Goal: Complete application form: Complete application form

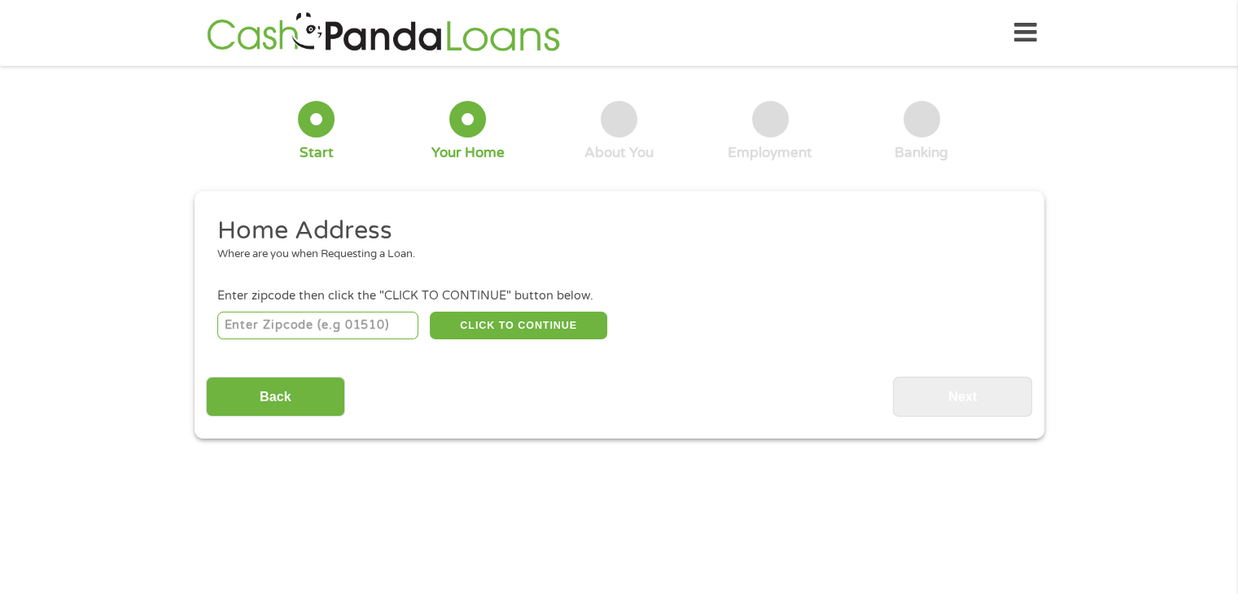
click at [326, 320] on input "number" at bounding box center [317, 326] width 201 height 28
type input "88030"
click at [492, 333] on button "CLICK TO CONTINUE" at bounding box center [518, 326] width 177 height 28
type input "88030"
type input "[PERSON_NAME]"
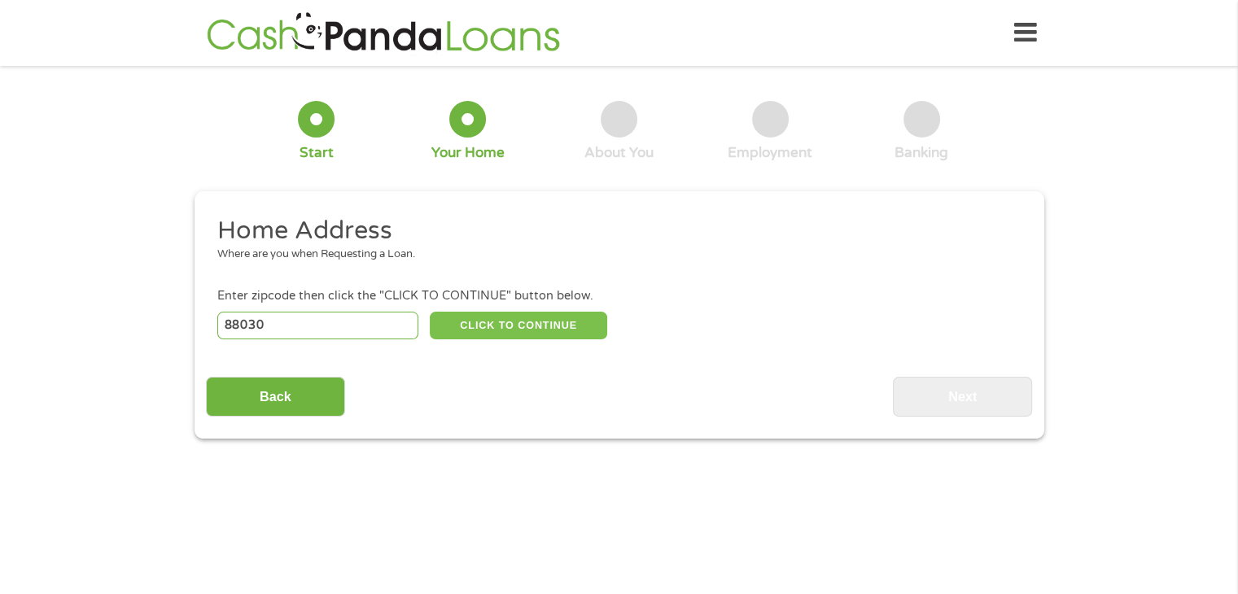
select select "[US_STATE]"
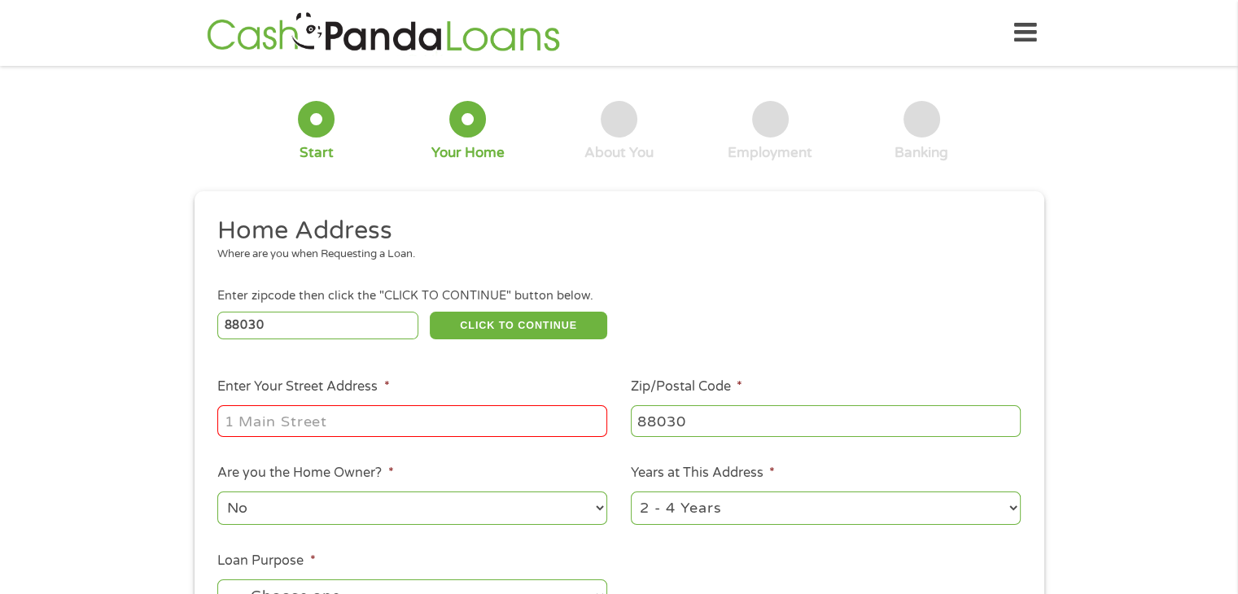
click at [422, 424] on input "Enter Your Street Address *" at bounding box center [412, 420] width 390 height 31
type input "5090"
click at [422, 424] on input "5090" at bounding box center [412, 420] width 390 height 31
click at [422, 424] on input "Enter Your Street Address *" at bounding box center [412, 420] width 390 height 31
type input "B"
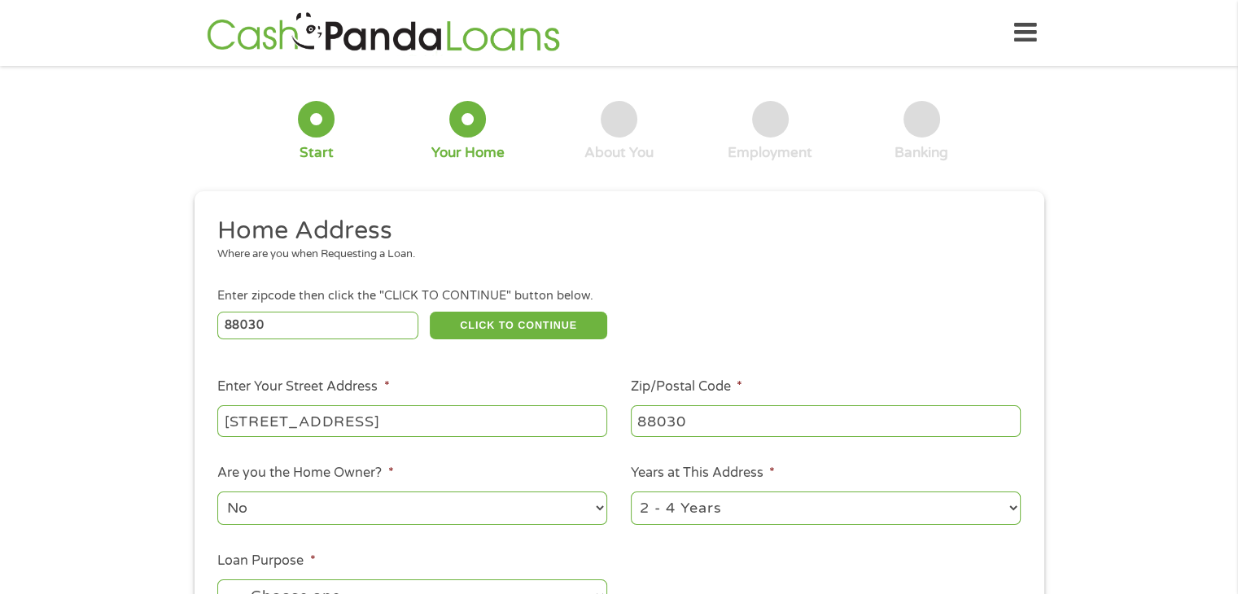
type input "[STREET_ADDRESS]"
click at [1013, 501] on select "1 Year or less 1 - 2 Years 2 - 4 Years Over 4 Years" at bounding box center [826, 508] width 390 height 33
click at [970, 498] on select "1 Year or less 1 - 2 Years 2 - 4 Years Over 4 Years" at bounding box center [826, 508] width 390 height 33
click at [987, 524] on select "1 Year or less 1 - 2 Years 2 - 4 Years Over 4 Years" at bounding box center [826, 508] width 390 height 33
select select "60months"
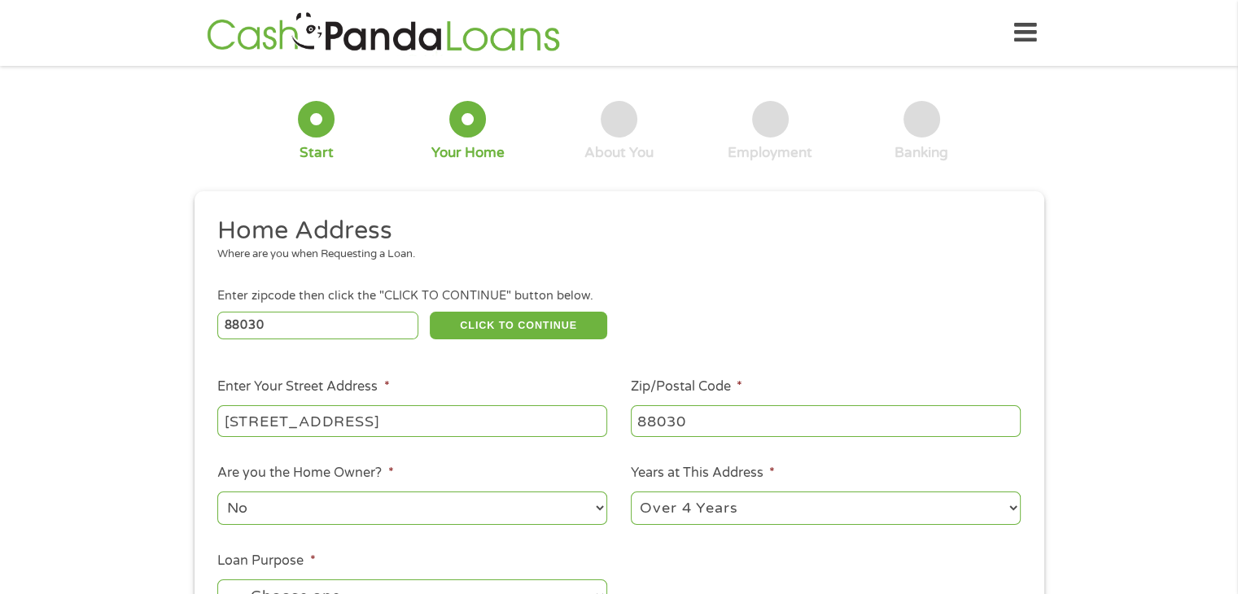
click at [631, 493] on select "1 Year or less 1 - 2 Years 2 - 4 Years Over 4 Years" at bounding box center [826, 508] width 390 height 33
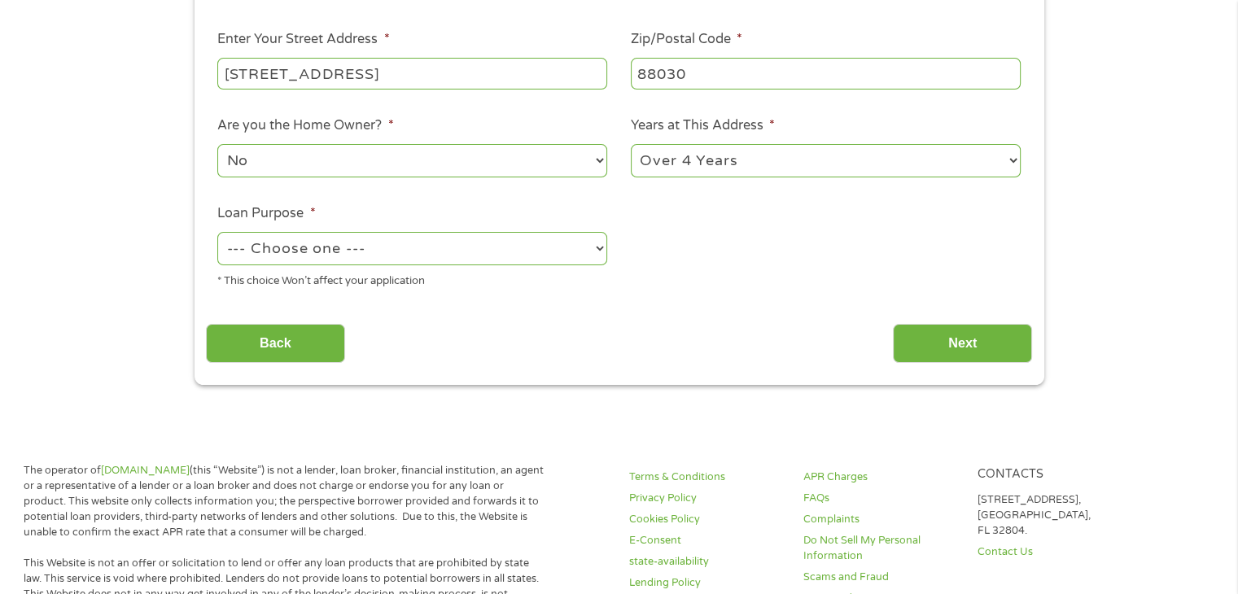
scroll to position [352, 0]
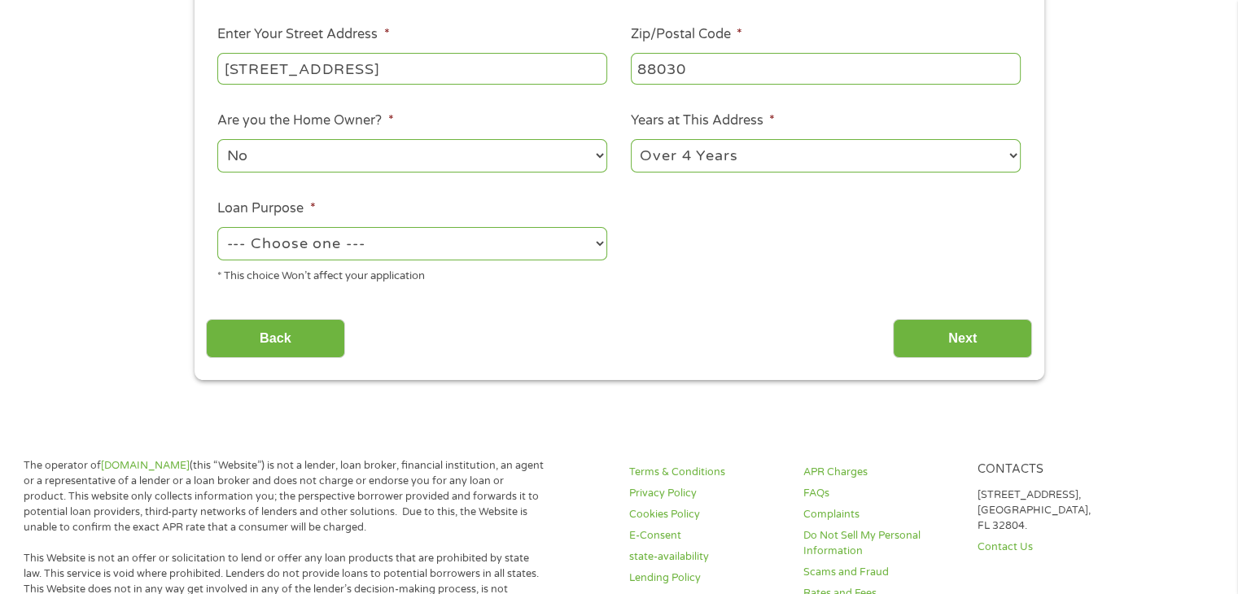
click at [576, 256] on select "--- Choose one --- Pay Bills Debt Consolidation Home Improvement Major Purchase…" at bounding box center [412, 243] width 390 height 33
select select "other"
click at [217, 229] on select "--- Choose one --- Pay Bills Debt Consolidation Home Improvement Major Purchase…" at bounding box center [412, 243] width 390 height 33
click at [982, 352] on input "Next" at bounding box center [962, 339] width 139 height 40
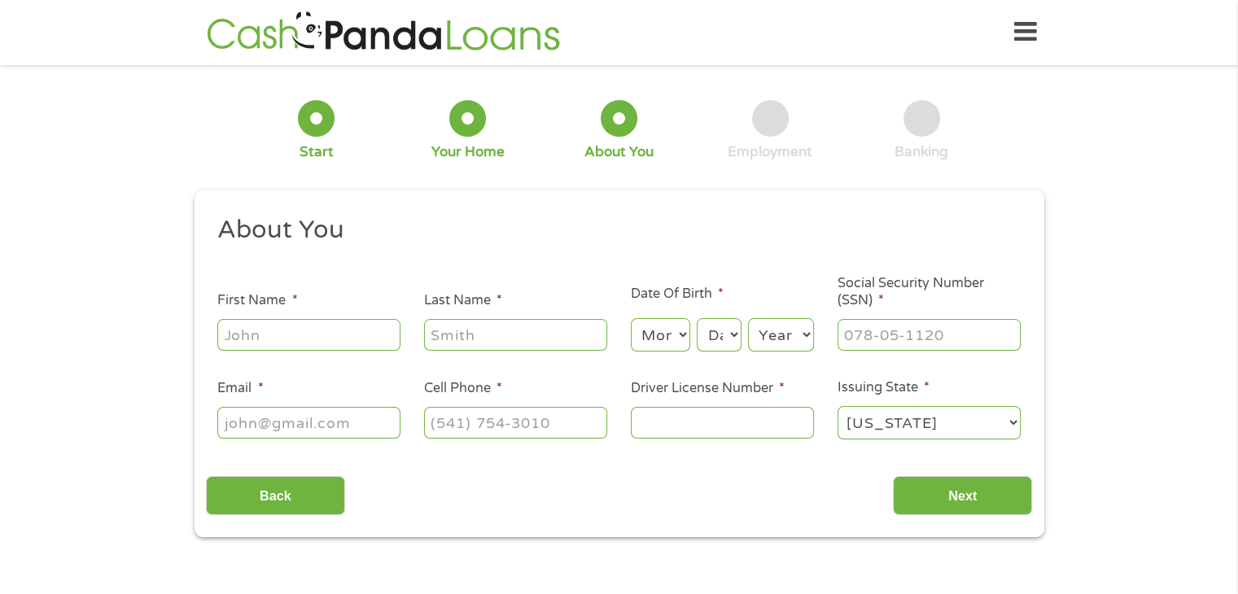
scroll to position [0, 0]
click at [321, 339] on input "First Name *" at bounding box center [308, 335] width 183 height 31
type input "[PERSON_NAME]"
select select "3"
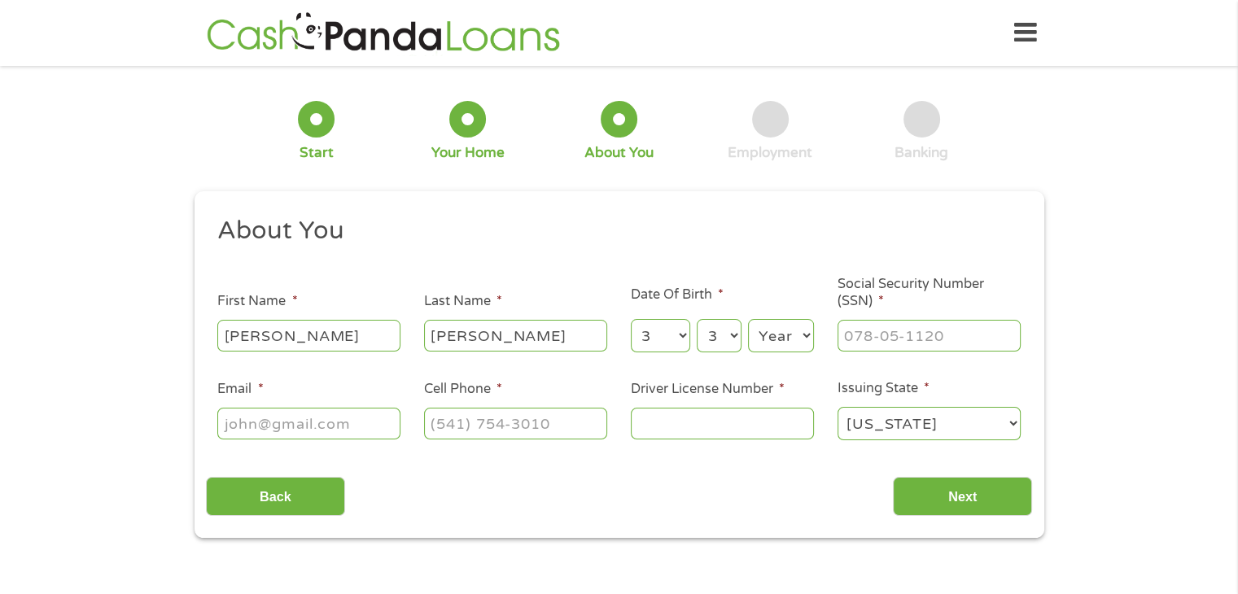
select select "4"
select select "1985"
type input "600-88-8223"
type input "[EMAIL_ADDRESS][DOMAIN_NAME]"
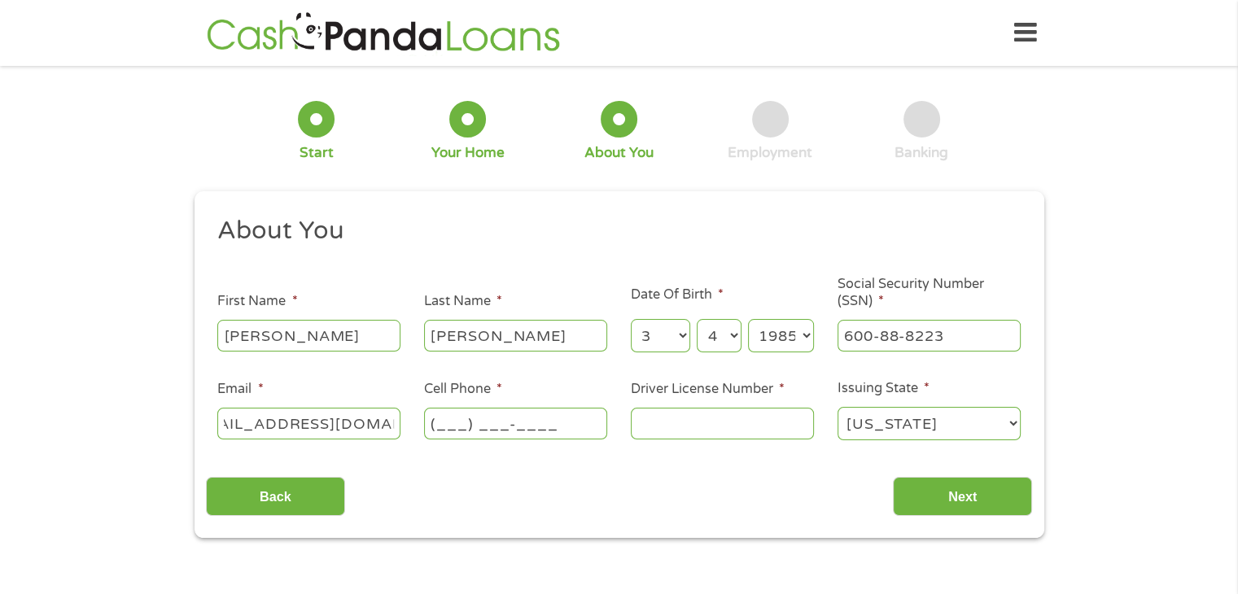
scroll to position [0, 0]
type input "[PHONE_NUMBER]"
type input "132801363"
click at [945, 483] on input "Next" at bounding box center [962, 497] width 139 height 40
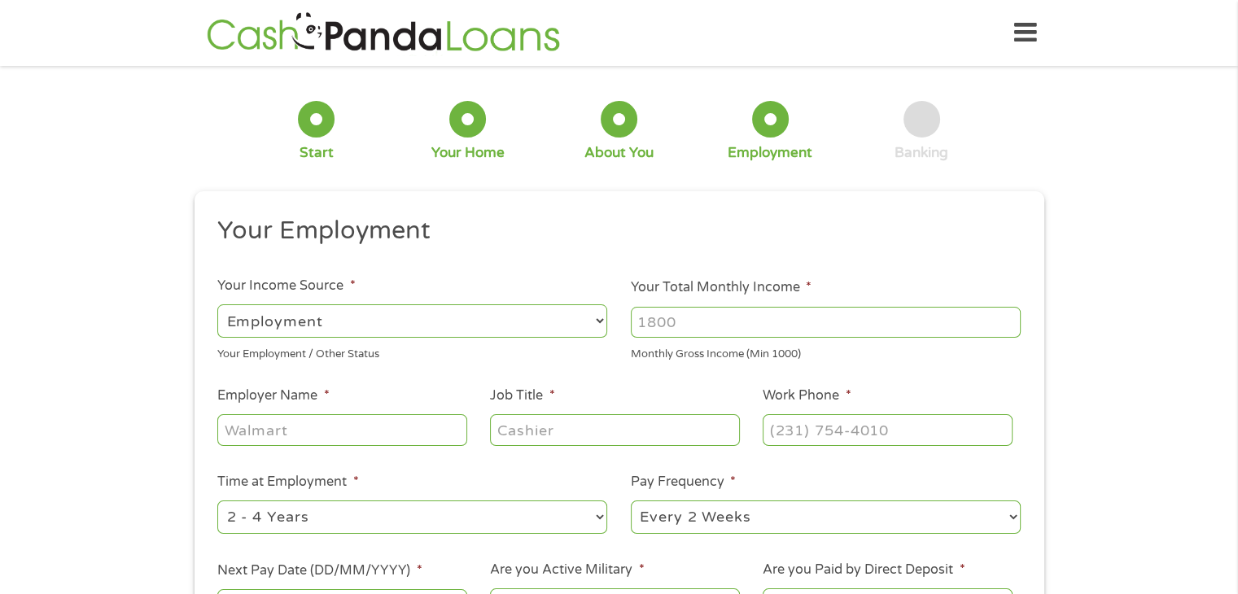
scroll to position [7, 7]
click at [664, 320] on input "Your Total Monthly Income *" at bounding box center [826, 322] width 390 height 31
type input "800"
type input "ambercare"
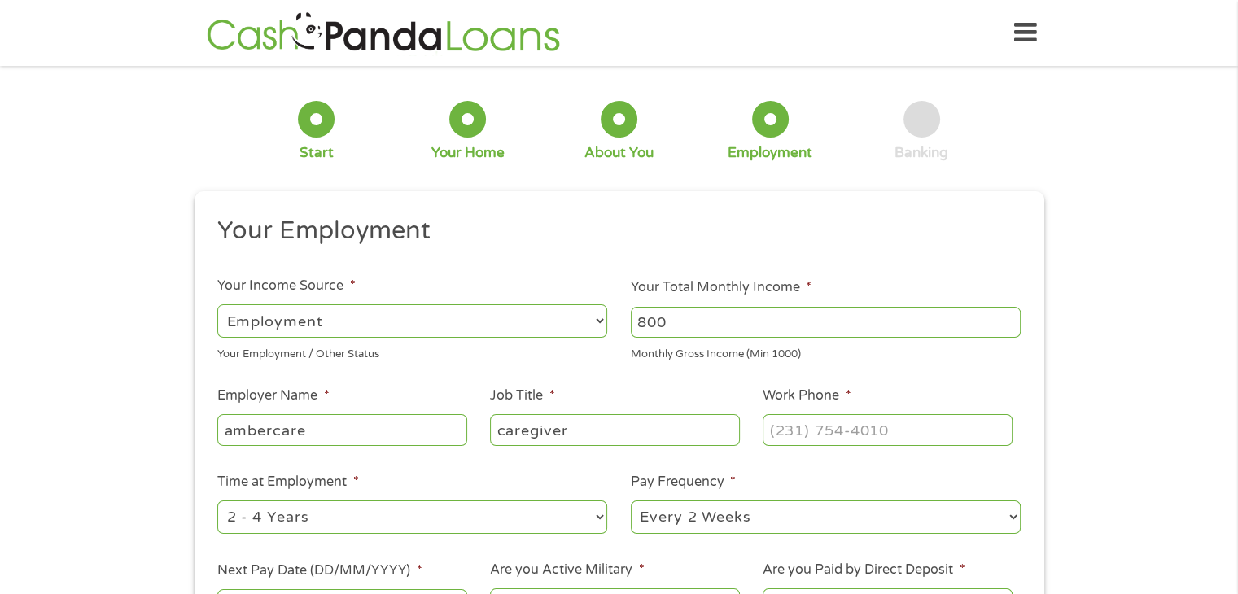
type input "caregiver"
type input "[PHONE_NUMBER]"
click at [576, 524] on select "--- Choose one --- 1 Year or less 1 - 2 Years 2 - 4 Years Over 4 Years" at bounding box center [412, 517] width 390 height 33
select select "12months"
click at [217, 501] on select "--- Choose one --- 1 Year or less 1 - 2 Years 2 - 4 Years Over 4 Years" at bounding box center [412, 517] width 390 height 33
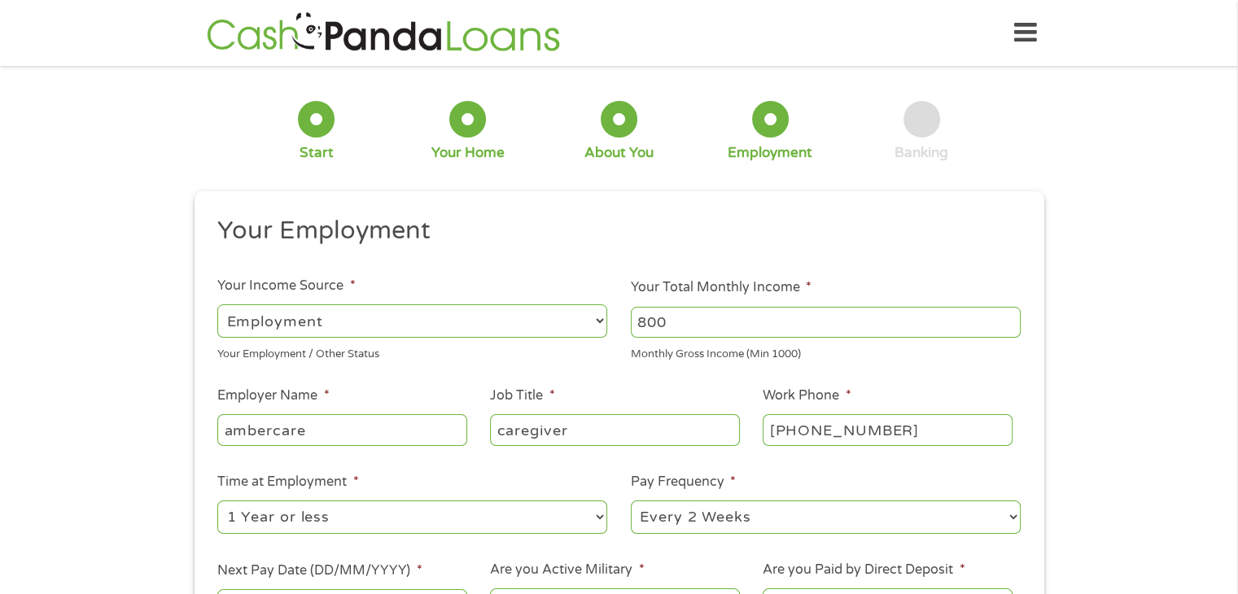
click at [1084, 502] on div "1 Start 2 Your Home 3 About You 4 Employment 5 Banking 6 This field is hidden w…" at bounding box center [619, 398] width 1238 height 642
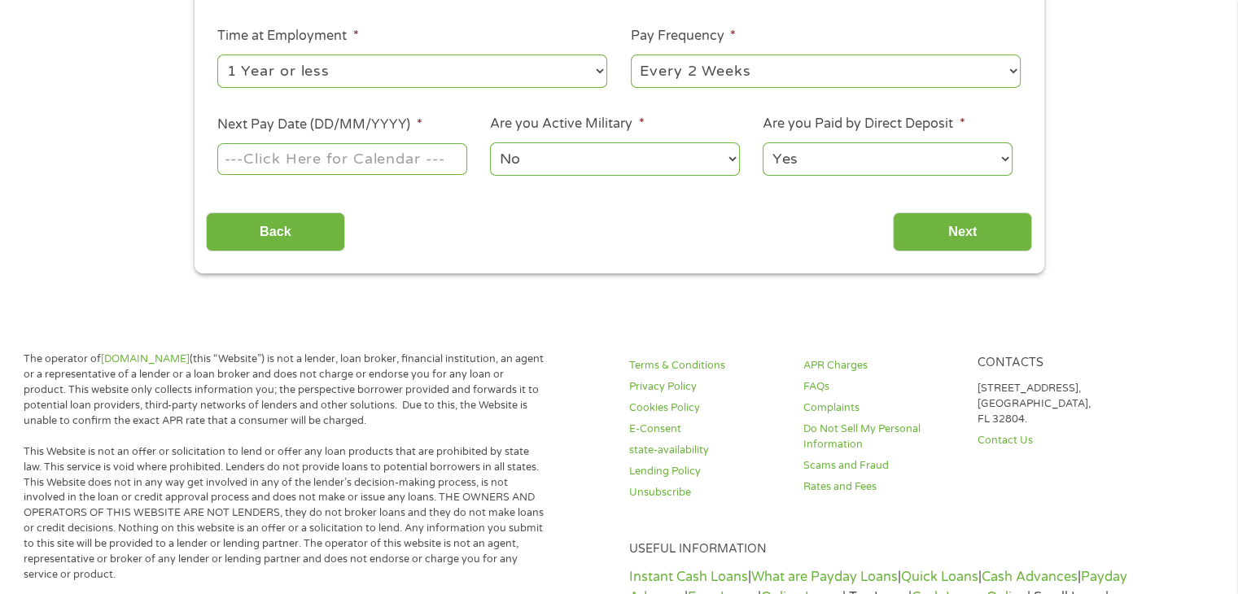
scroll to position [456, 0]
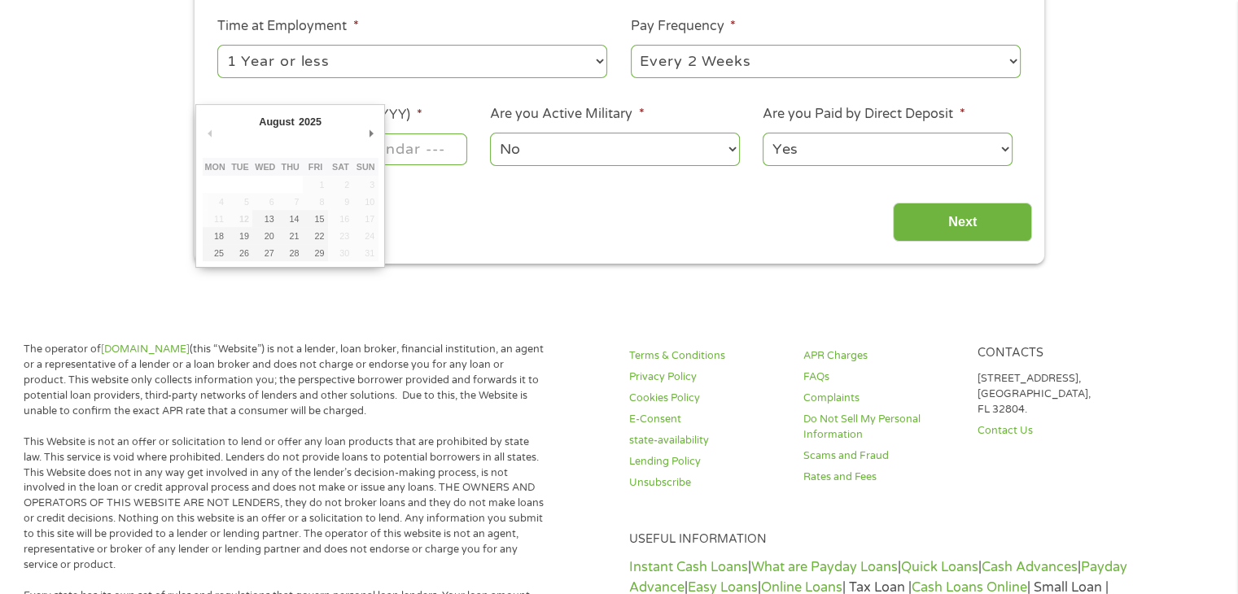
click at [365, 151] on body "Home Get Loan Offer How it works FAQs Blog Cash Loans Quick Loans Online Loans …" at bounding box center [619, 508] width 1238 height 1928
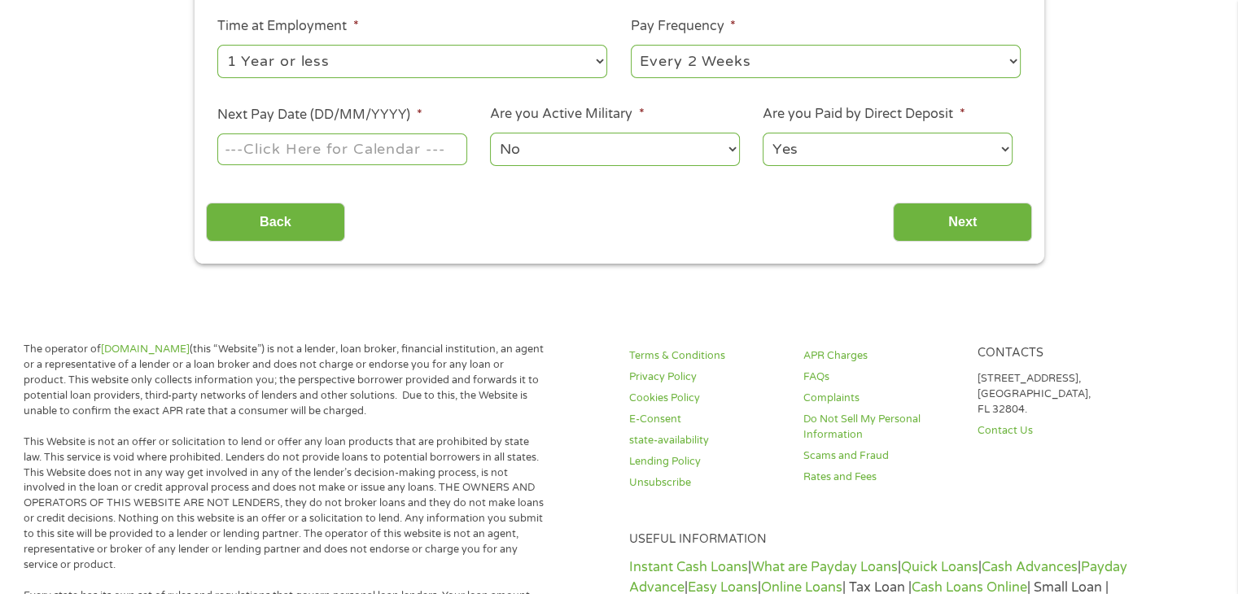
click at [365, 151] on input "Next Pay Date (DD/MM/YYYY) *" at bounding box center [341, 149] width 249 height 31
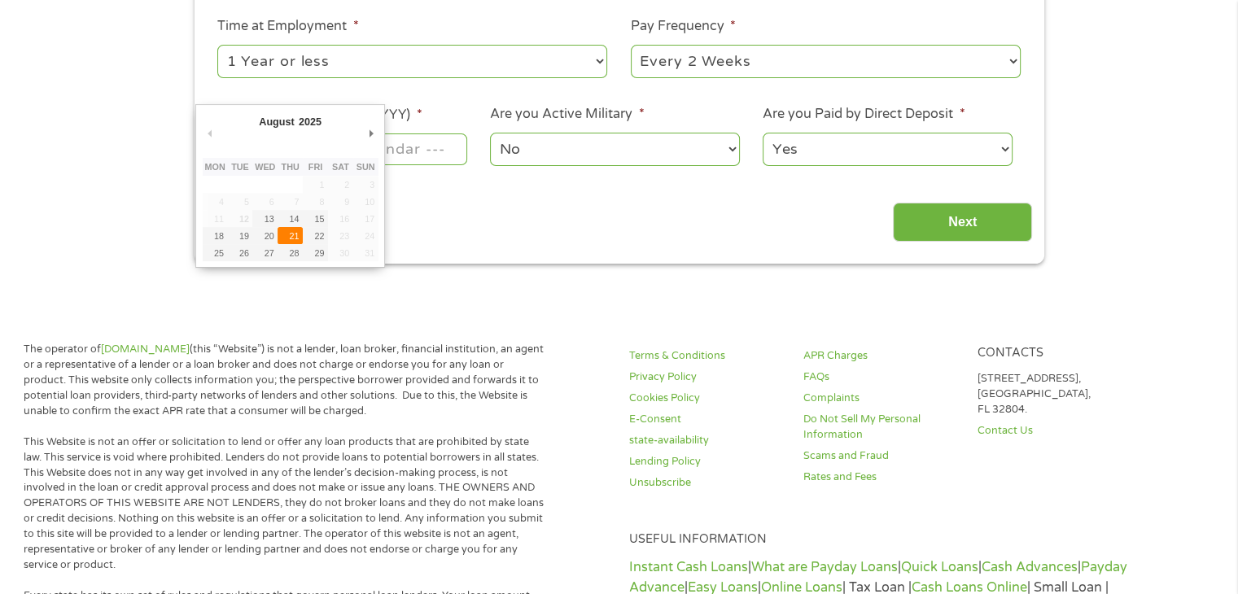
type input "[DATE]"
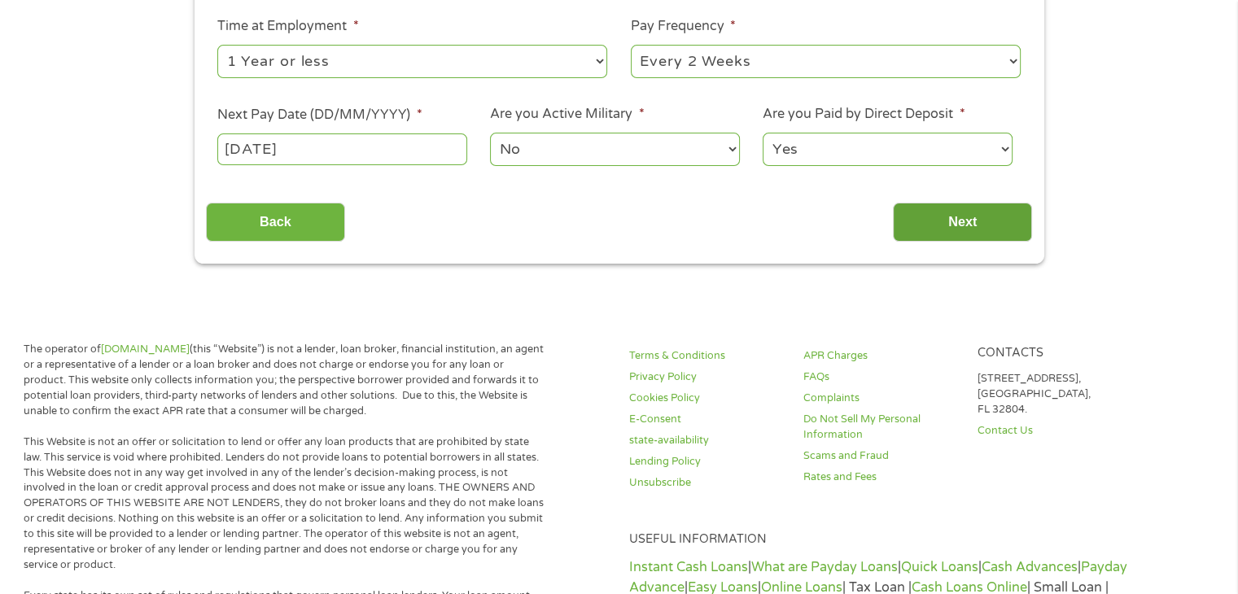
click at [935, 212] on input "Next" at bounding box center [962, 223] width 139 height 40
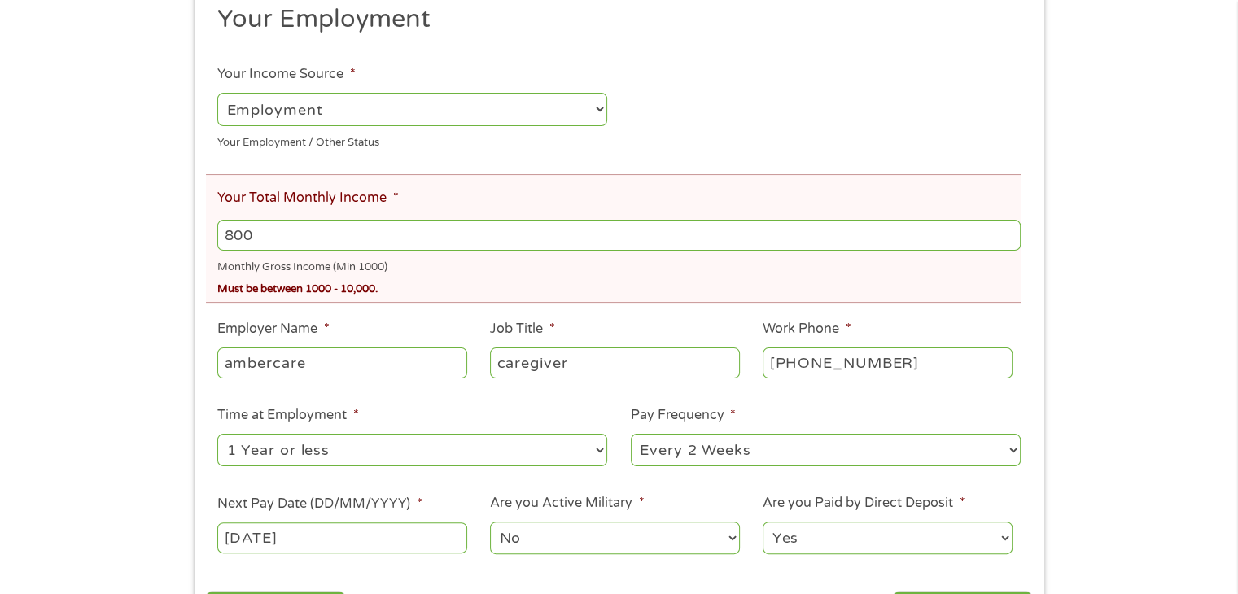
scroll to position [274, 0]
click at [926, 239] on input "800" at bounding box center [618, 234] width 803 height 31
type input "8"
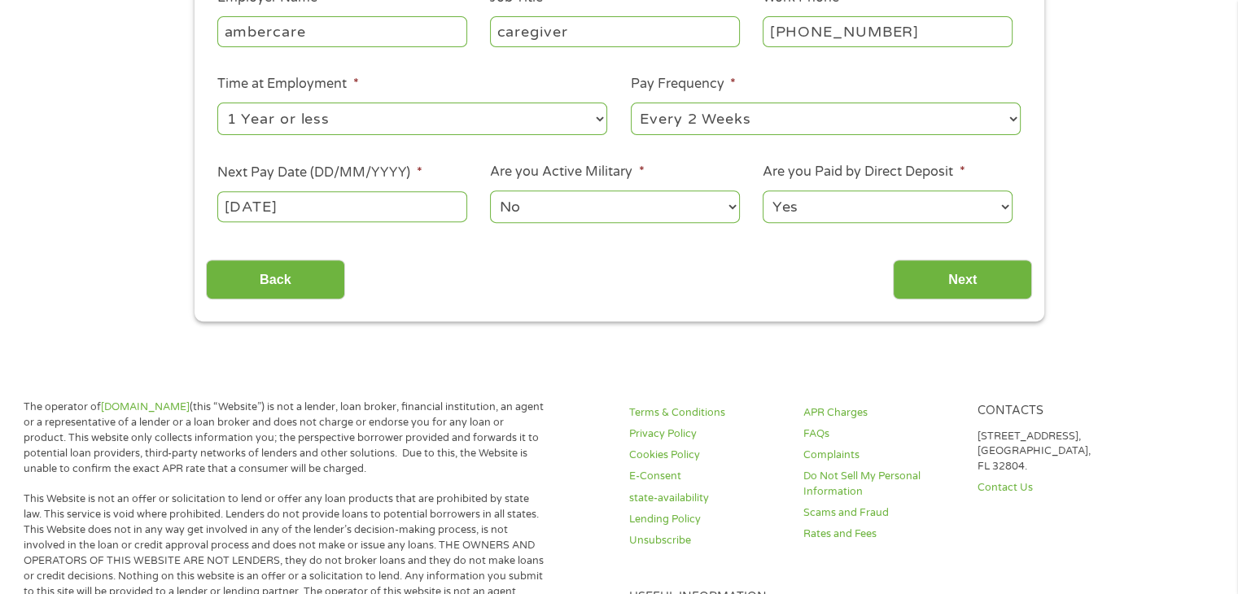
scroll to position [620, 0]
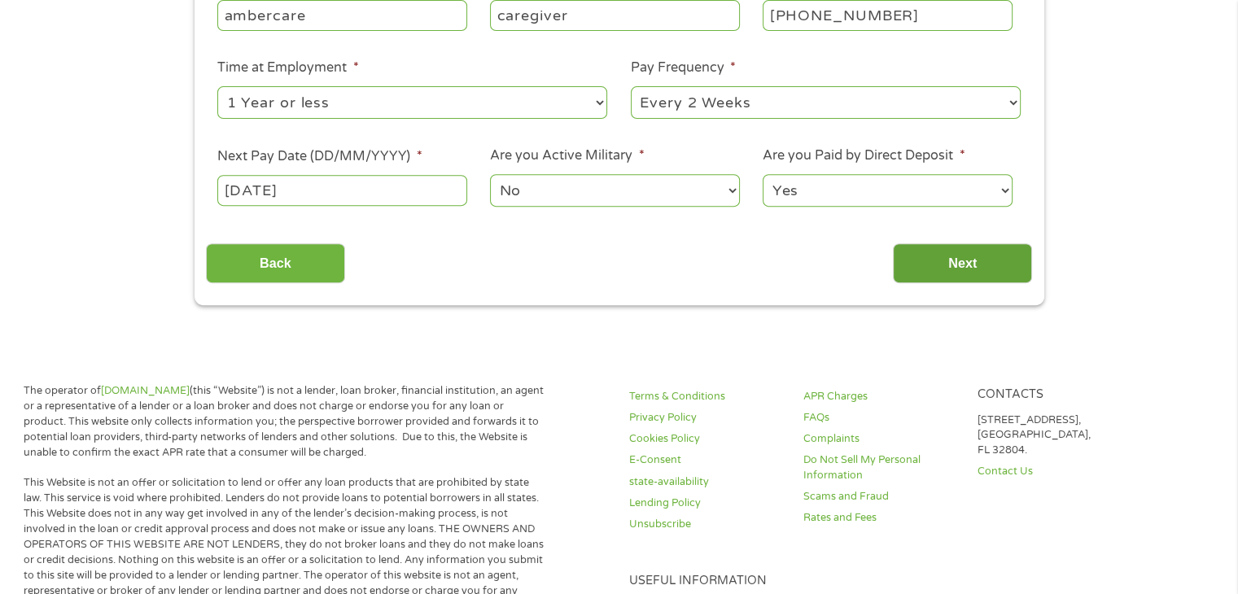
type input "1000"
click at [970, 267] on input "Next" at bounding box center [962, 263] width 139 height 40
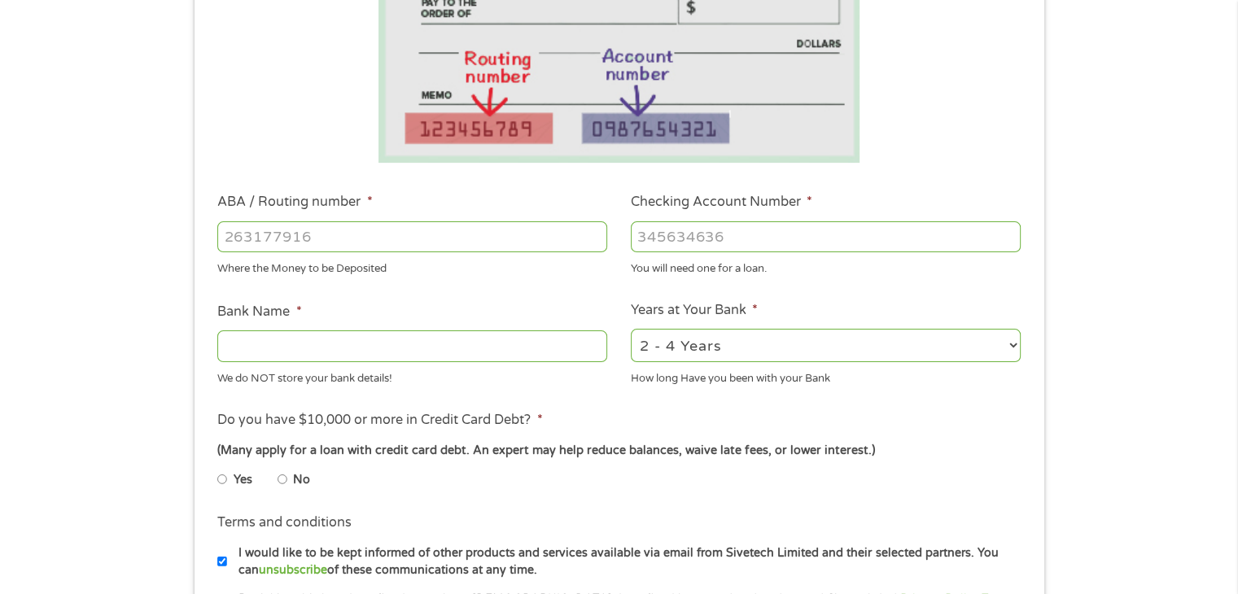
scroll to position [338, 0]
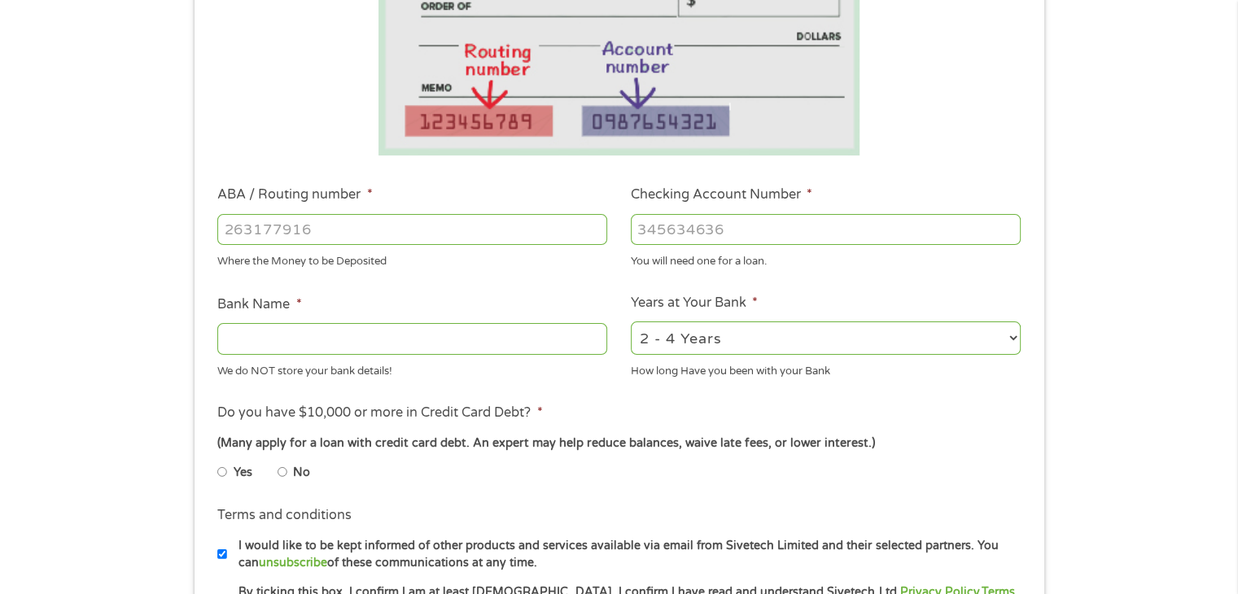
click at [527, 238] on input "ABA / Routing number *" at bounding box center [412, 229] width 390 height 31
type input "1"
type input "031101279"
type input "THE BANCORP BANK"
type input "031101279"
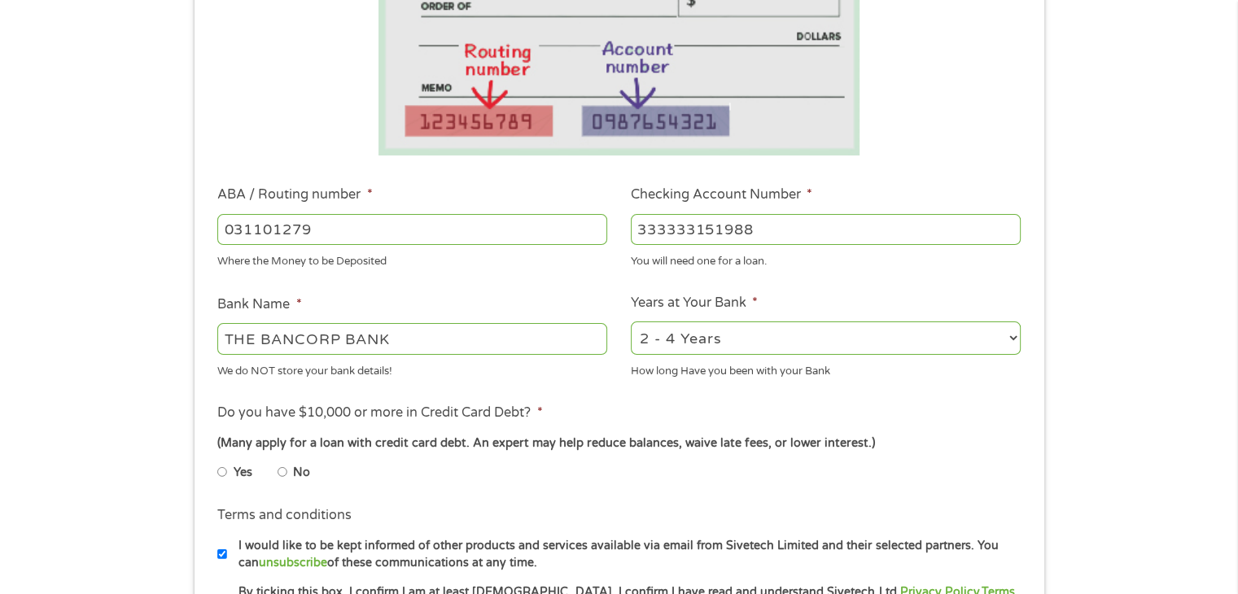
type input "333333151988"
click at [295, 475] on label "No" at bounding box center [301, 473] width 17 height 18
click at [287, 475] on input "No" at bounding box center [283, 472] width 10 height 26
radio input "true"
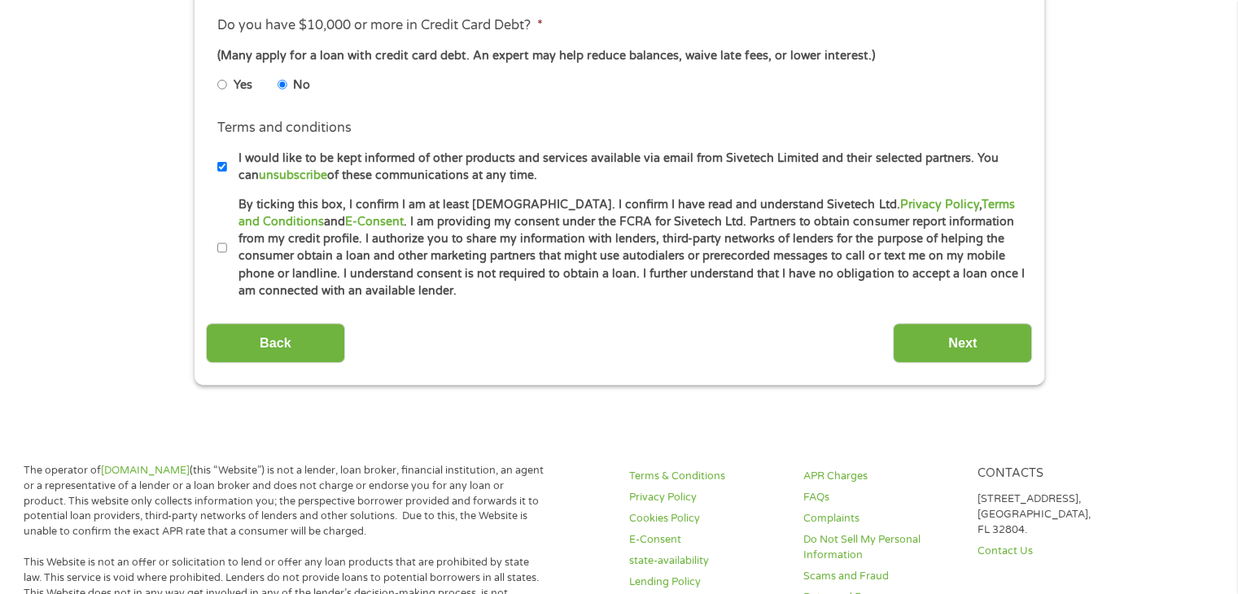
scroll to position [729, 0]
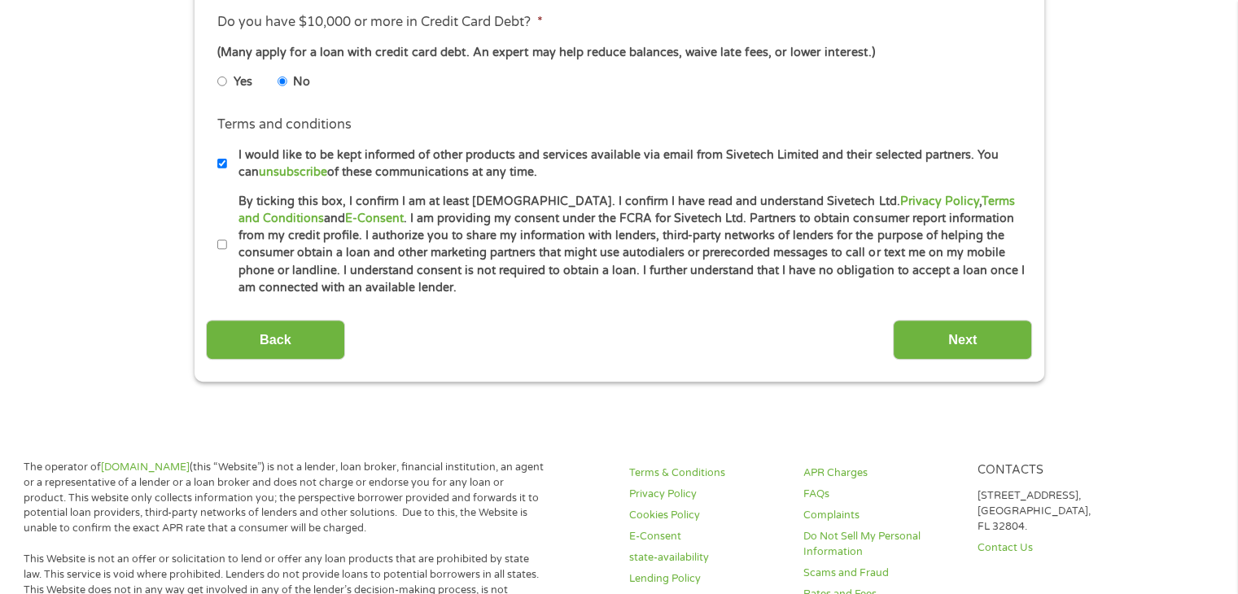
click at [227, 250] on label "By ticking this box, I confirm I am at least [DEMOGRAPHIC_DATA]. I confirm I ha…" at bounding box center [626, 245] width 799 height 104
click at [227, 250] on input "By ticking this box, I confirm I am at least [DEMOGRAPHIC_DATA]. I confirm I ha…" at bounding box center [222, 245] width 10 height 26
checkbox input "true"
click at [222, 166] on input "I would like to be kept informed of other products and services available via e…" at bounding box center [222, 164] width 10 height 26
checkbox input "false"
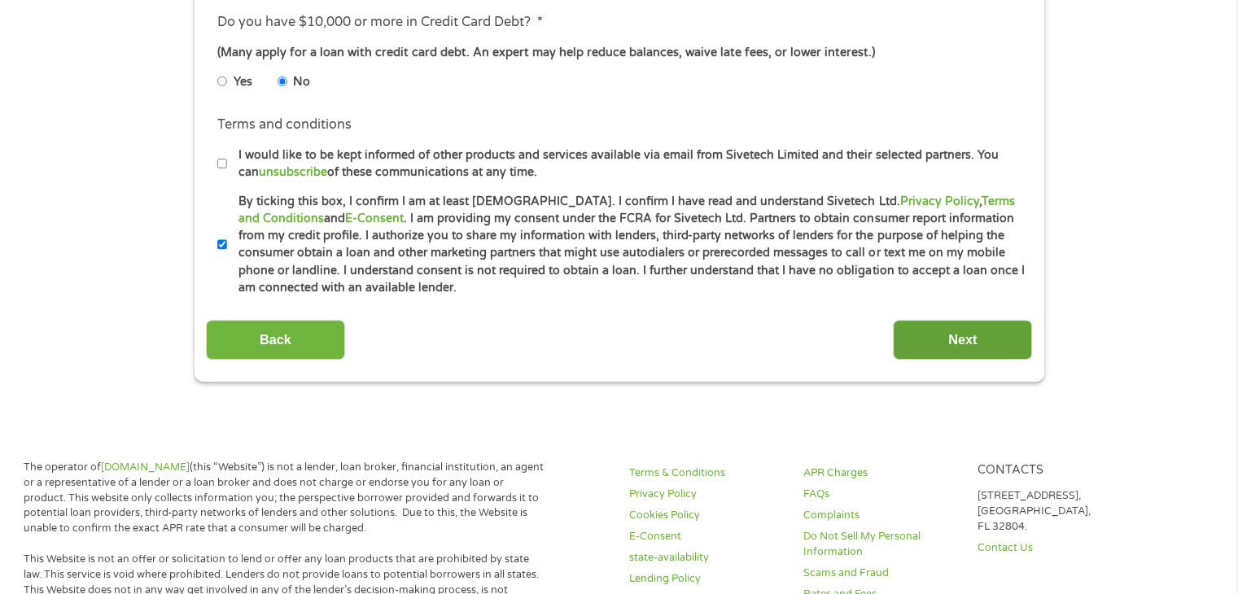
click at [951, 332] on input "Next" at bounding box center [962, 340] width 139 height 40
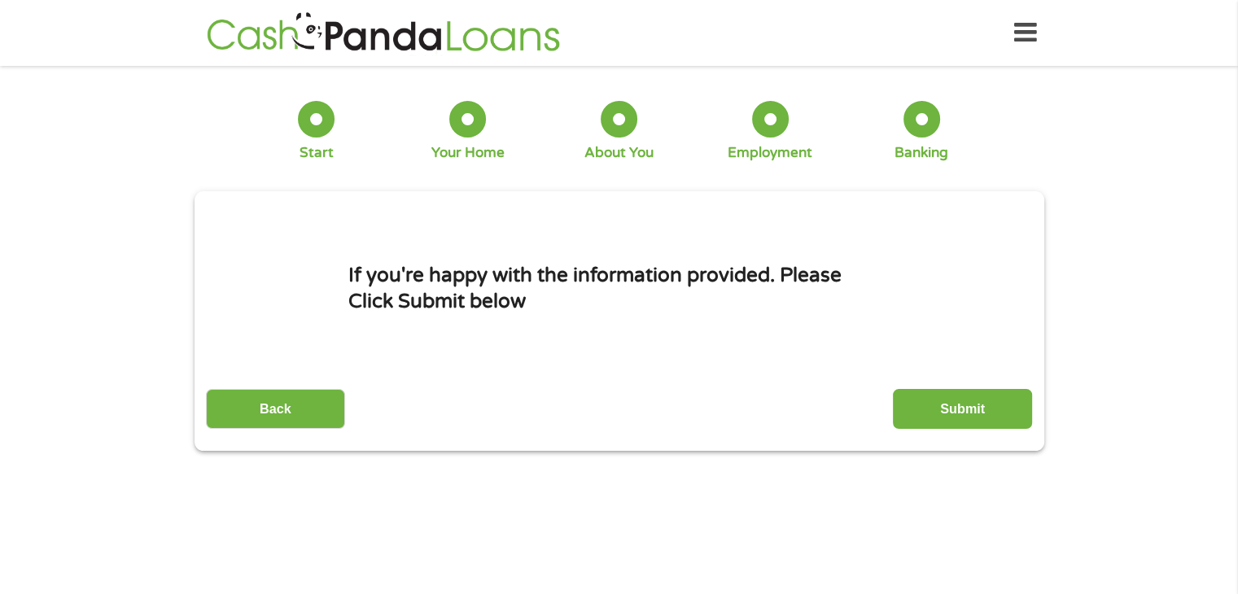
scroll to position [0, 0]
click at [957, 398] on input "Submit" at bounding box center [962, 409] width 139 height 40
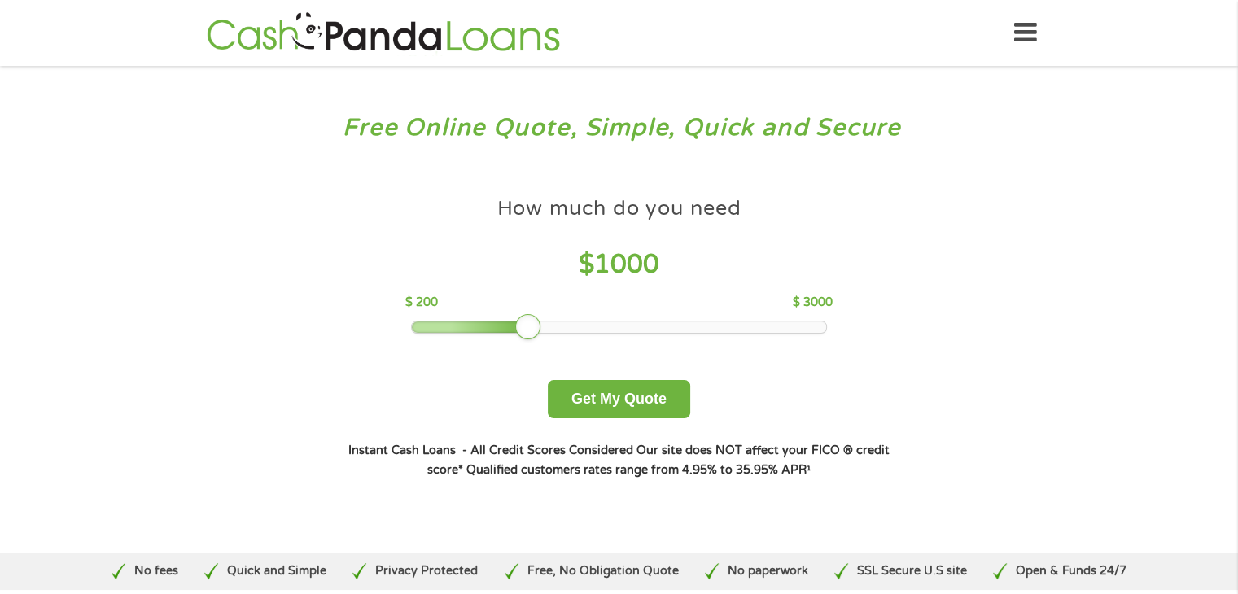
click at [1019, 27] on icon at bounding box center [1025, 33] width 23 height 40
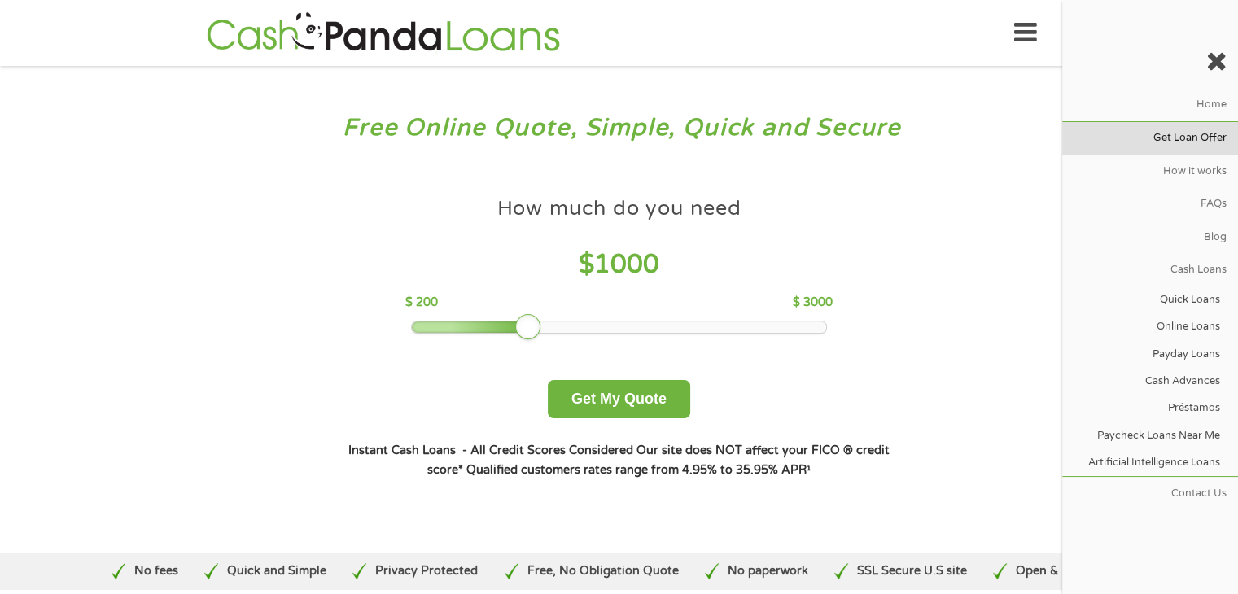
click at [1189, 141] on link "Get Loan Offer" at bounding box center [1150, 138] width 176 height 33
